Goal: Information Seeking & Learning: Learn about a topic

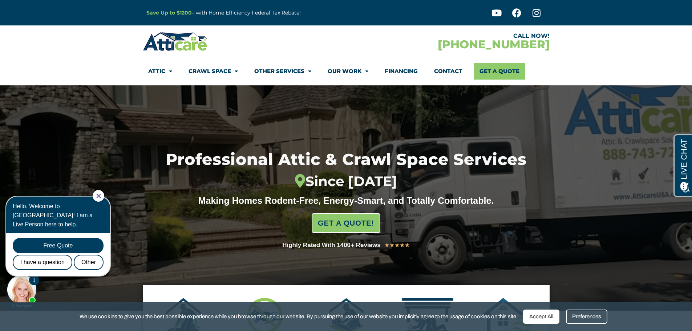
click at [453, 69] on link "Contact" at bounding box center [448, 71] width 28 height 17
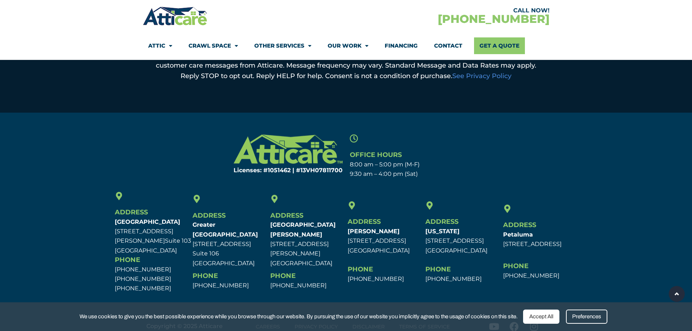
scroll to position [463, 0]
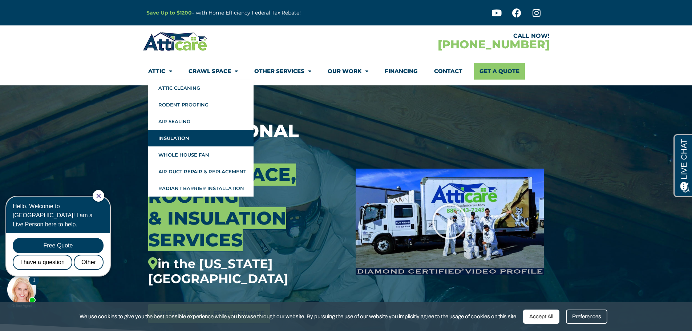
click at [167, 135] on link "Insulation" at bounding box center [200, 138] width 105 height 17
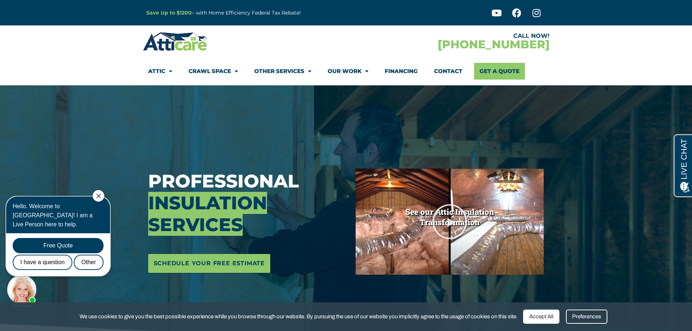
scroll to position [36, 0]
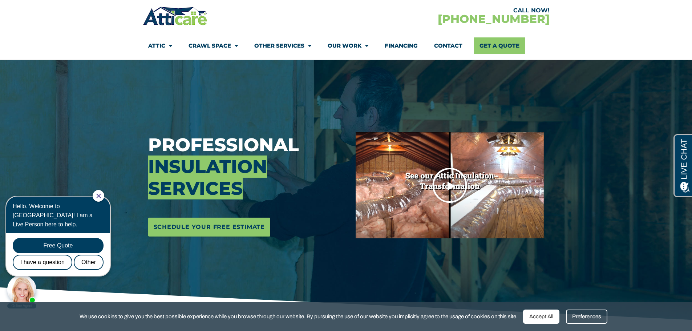
click at [451, 184] on icon "Play Video" at bounding box center [450, 185] width 36 height 36
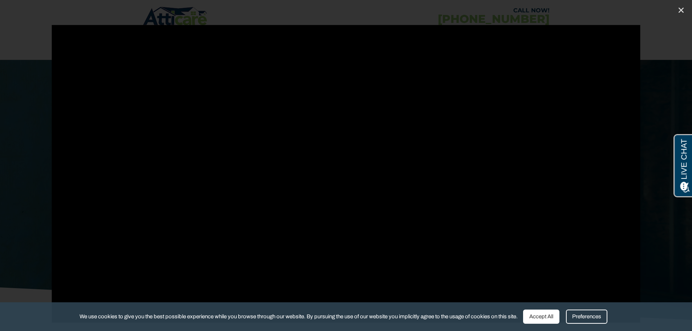
scroll to position [0, 0]
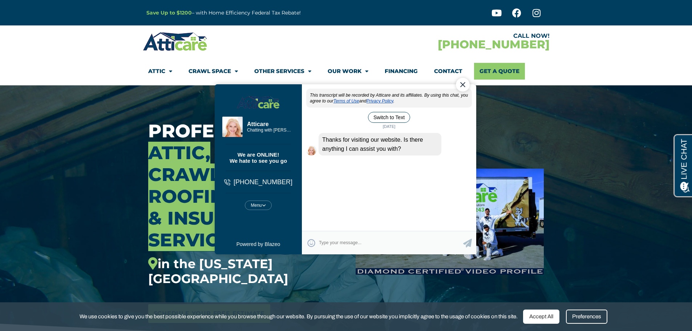
click at [460, 87] on div "Close Chat" at bounding box center [463, 84] width 14 height 14
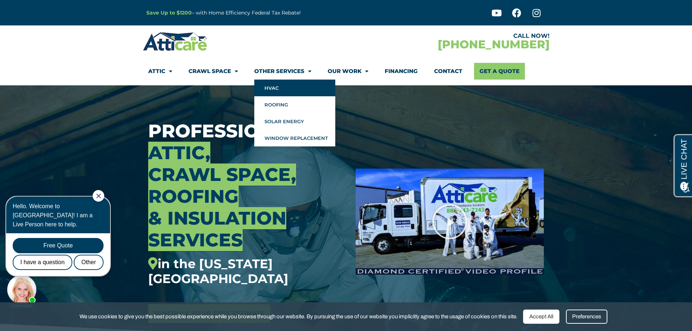
click at [278, 87] on link "HVAC" at bounding box center [294, 88] width 81 height 17
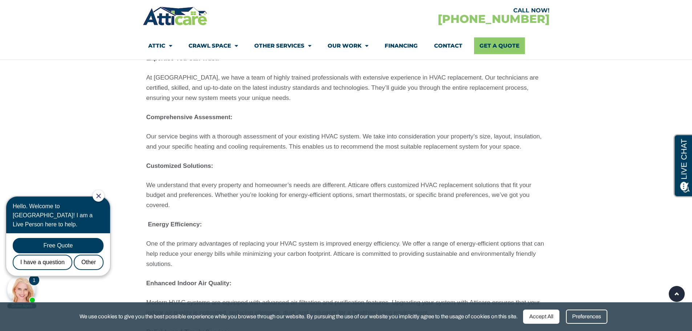
scroll to position [1126, 0]
